Goal: Transaction & Acquisition: Subscribe to service/newsletter

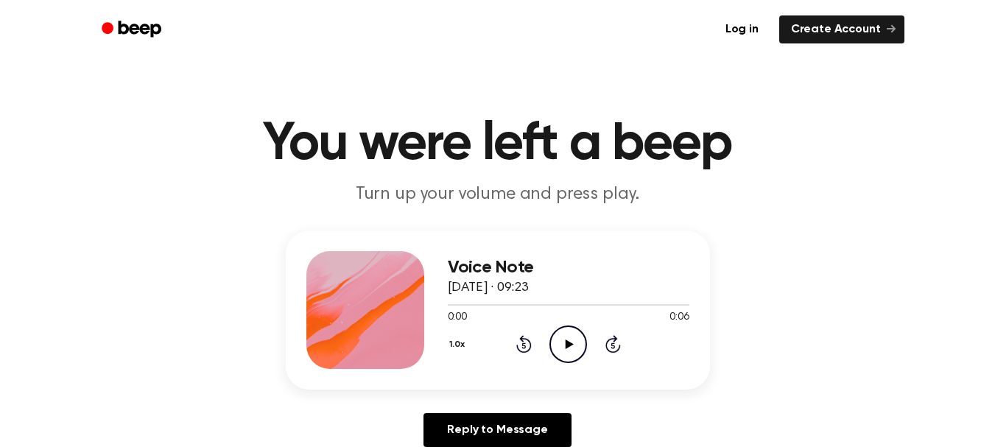
drag, startPoint x: 569, startPoint y: 338, endPoint x: 546, endPoint y: 314, distance: 33.4
click at [560, 331] on icon "Play Audio" at bounding box center [569, 345] width 38 height 38
click at [575, 343] on icon "Play Audio" at bounding box center [569, 345] width 38 height 38
click at [575, 343] on icon "Pause Audio" at bounding box center [569, 345] width 38 height 38
click at [567, 341] on icon at bounding box center [570, 345] width 8 height 10
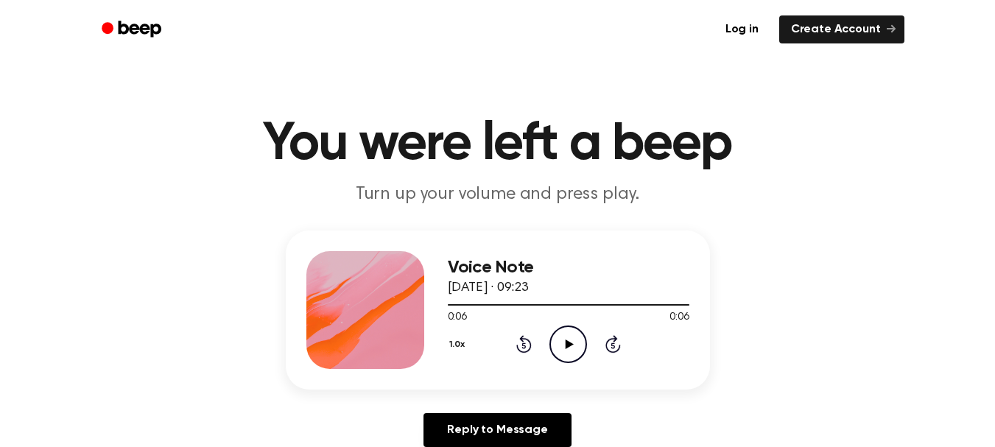
click at [556, 340] on icon "Play Audio" at bounding box center [569, 345] width 38 height 38
click at [562, 351] on icon "Play Audio" at bounding box center [569, 345] width 38 height 38
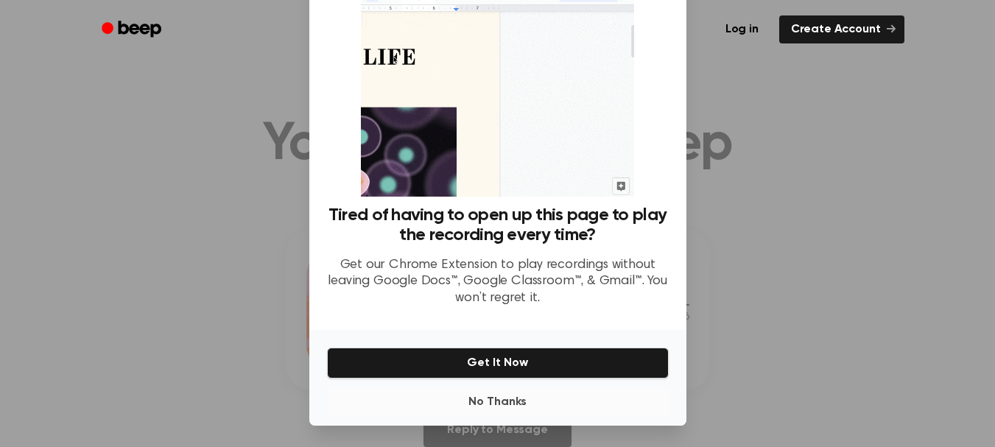
scroll to position [85, 0]
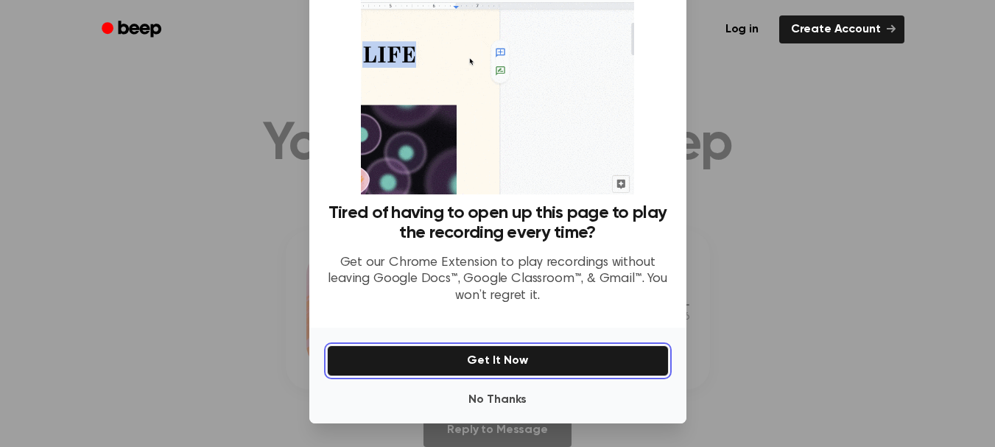
click at [595, 367] on button "Get It Now" at bounding box center [498, 361] width 342 height 31
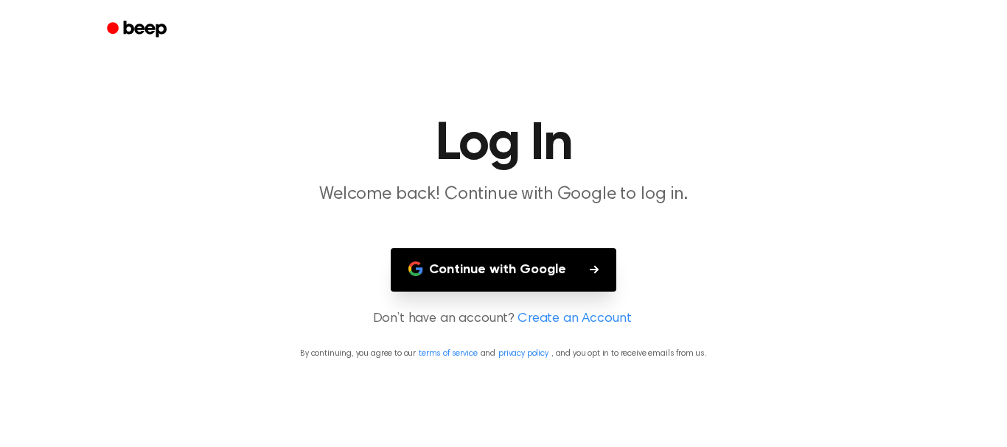
click at [573, 262] on button "Continue with Google" at bounding box center [503, 269] width 225 height 43
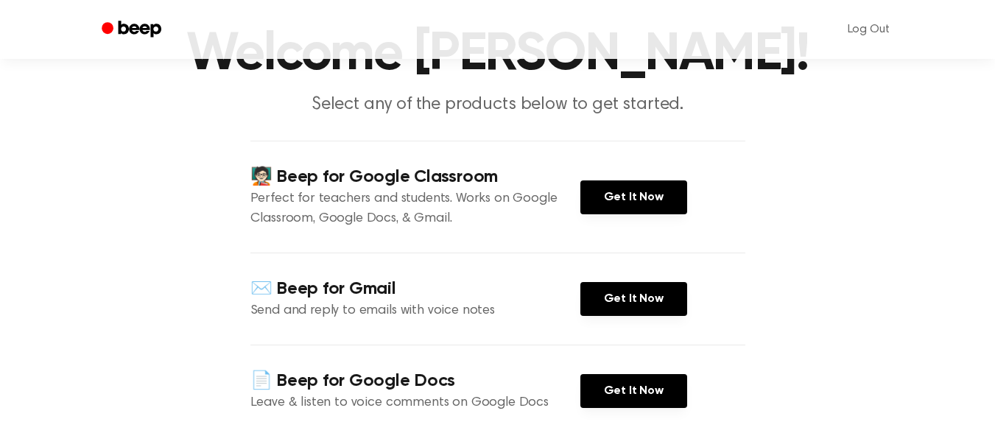
scroll to position [221, 0]
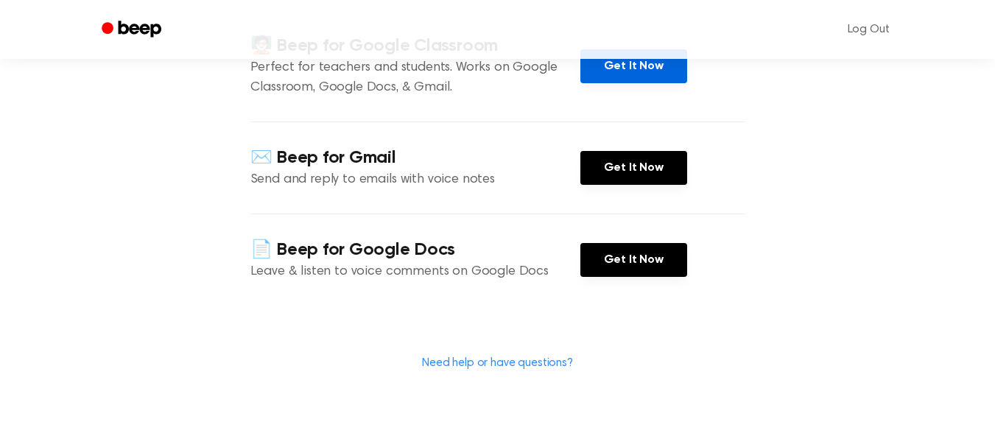
click at [654, 83] on link "Get It Now" at bounding box center [634, 66] width 107 height 34
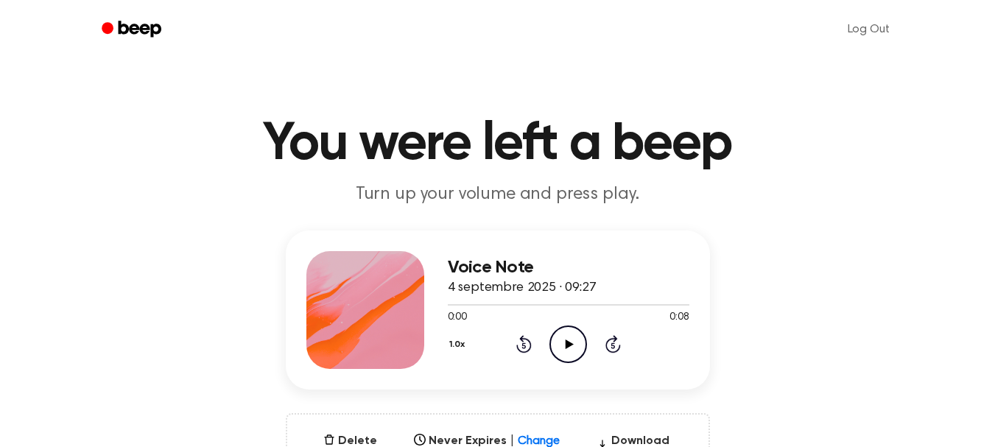
click at [562, 330] on icon "Play Audio" at bounding box center [569, 345] width 38 height 38
click at [565, 332] on icon "Pause Audio" at bounding box center [569, 345] width 38 height 38
click at [563, 349] on icon "Play Audio" at bounding box center [569, 345] width 38 height 38
click at [567, 343] on icon at bounding box center [570, 345] width 8 height 10
click at [567, 343] on icon at bounding box center [568, 345] width 7 height 10
